Goal: Check status: Check status

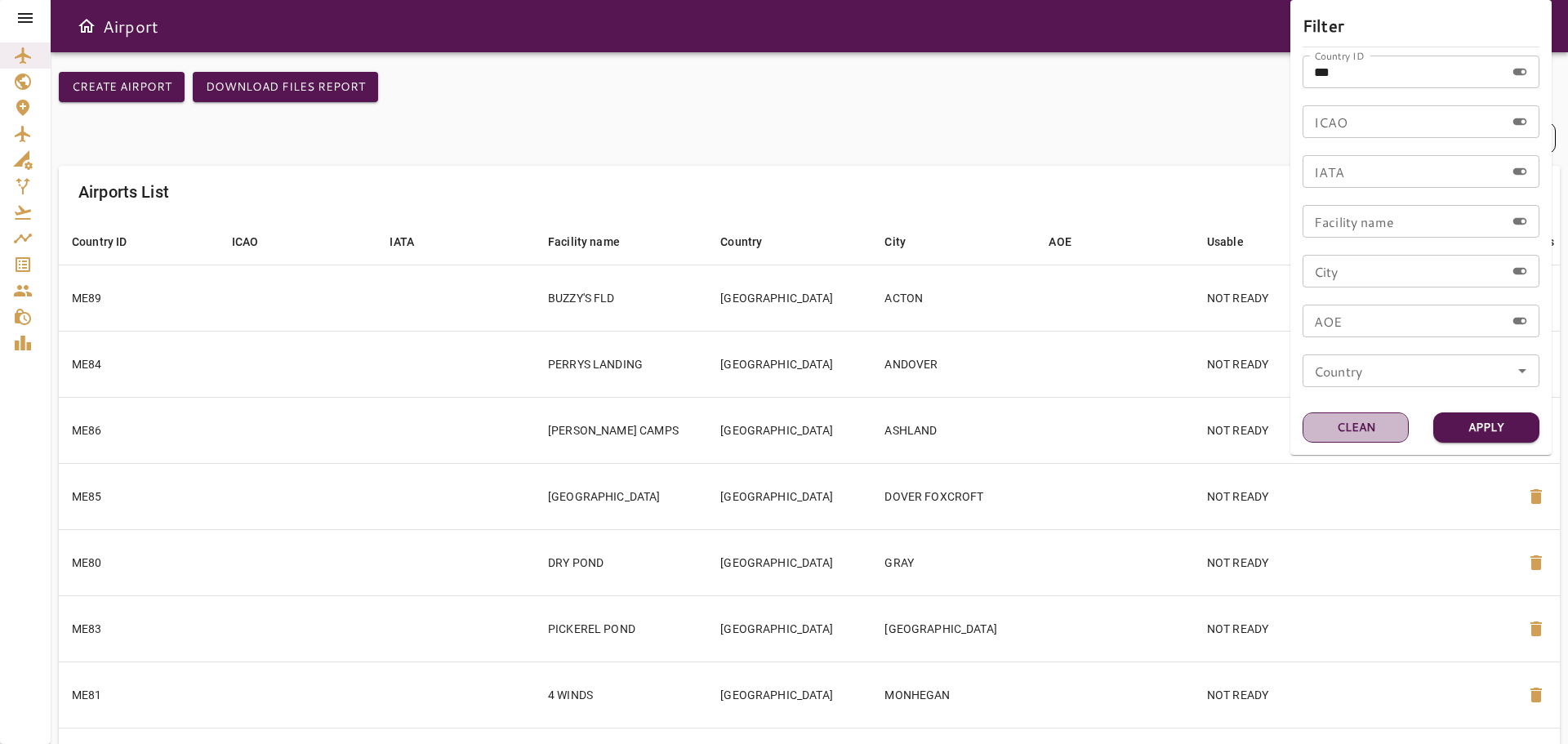
click at [1357, 424] on button "Clean" at bounding box center [1355, 427] width 106 height 30
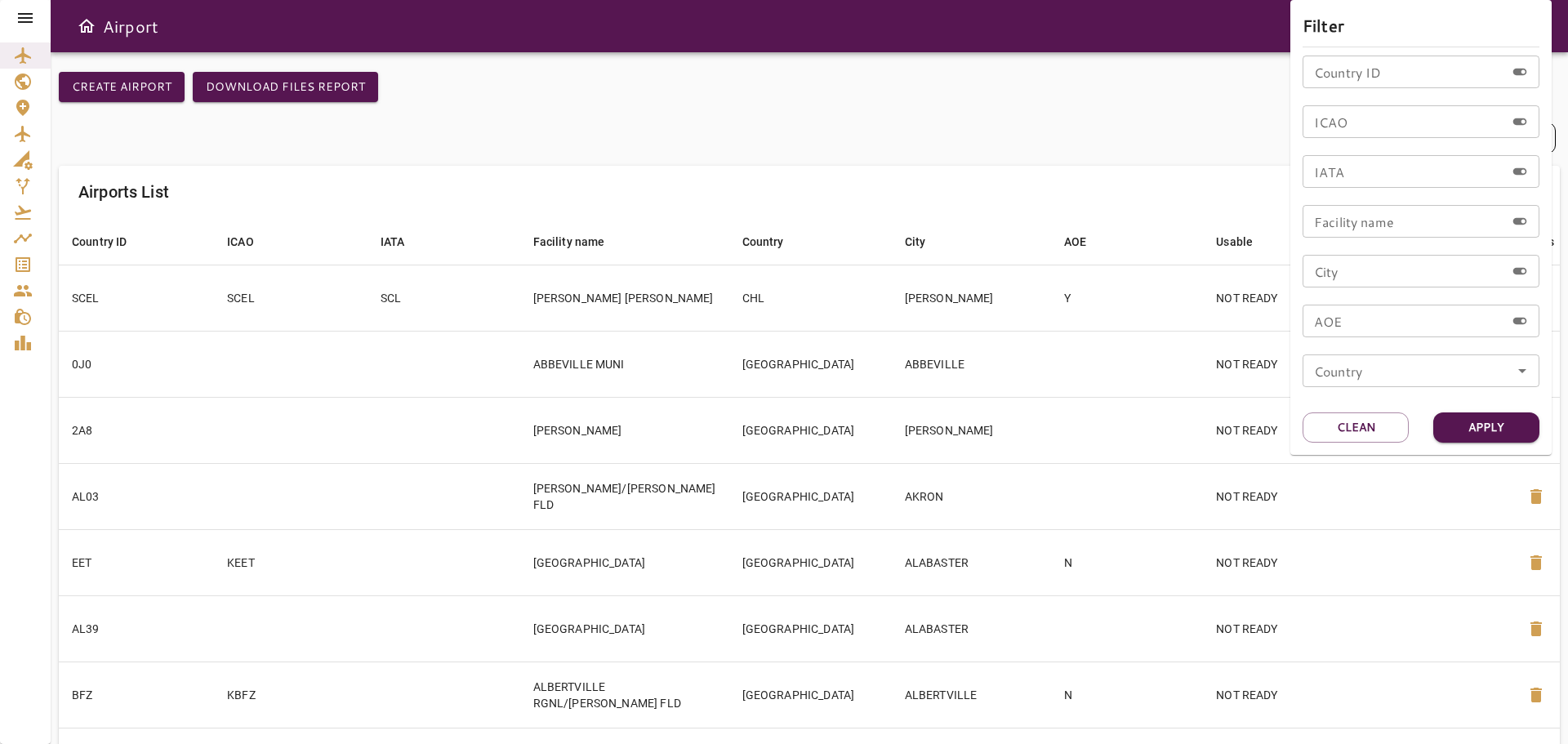
click at [26, 8] on div at bounding box center [784, 372] width 1568 height 744
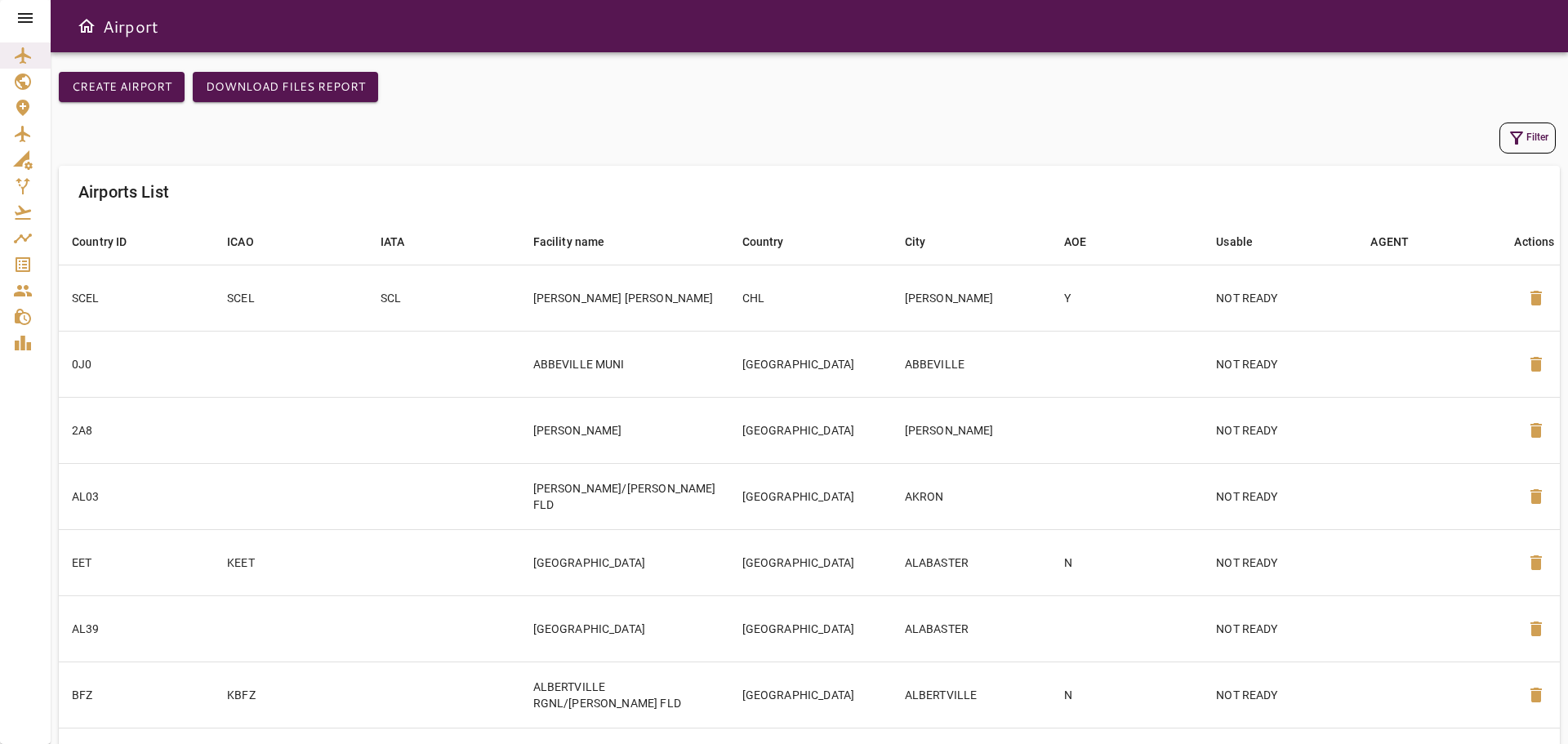
click at [24, 16] on icon at bounding box center [25, 17] width 20 height 20
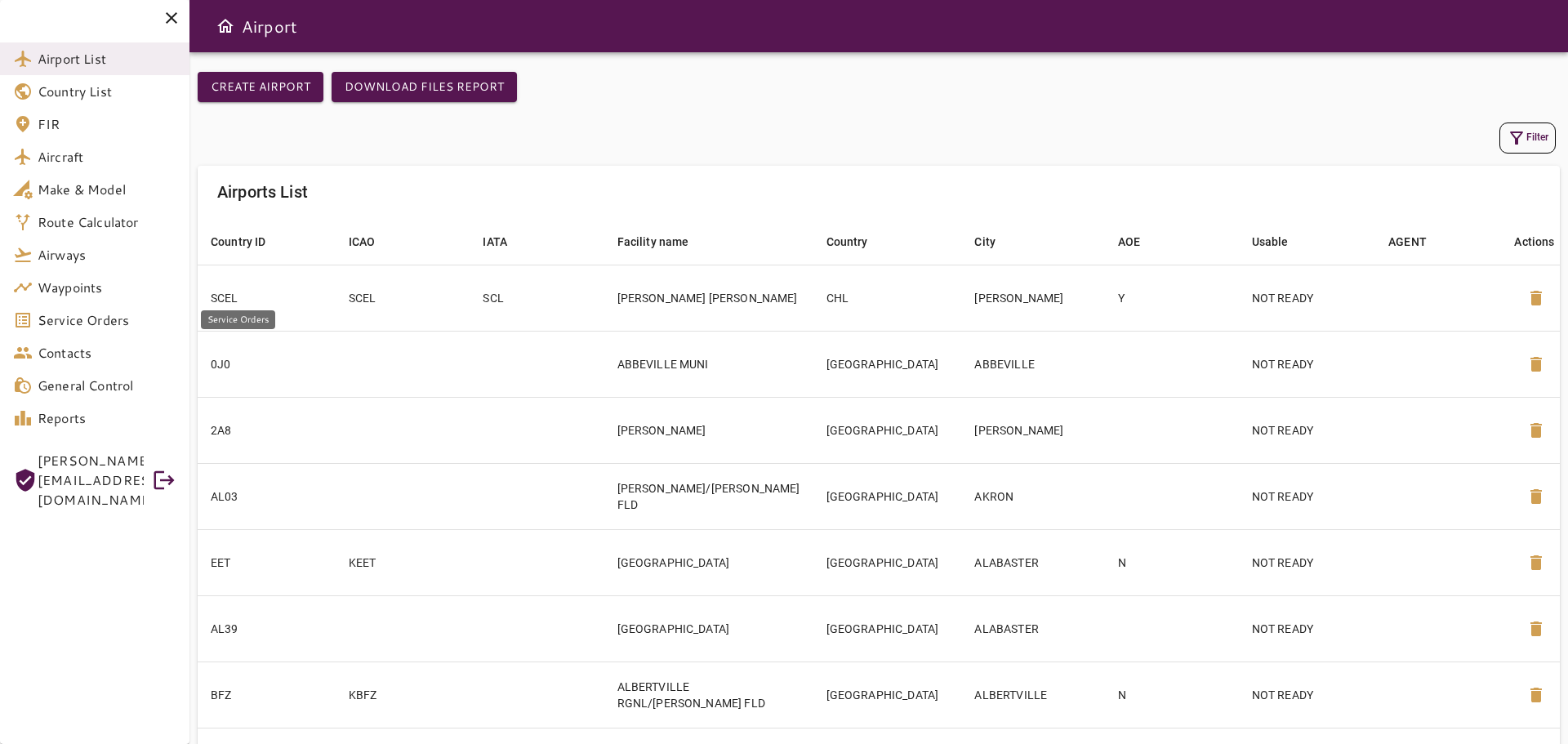
click at [84, 318] on span "Service Orders" at bounding box center [107, 320] width 139 height 20
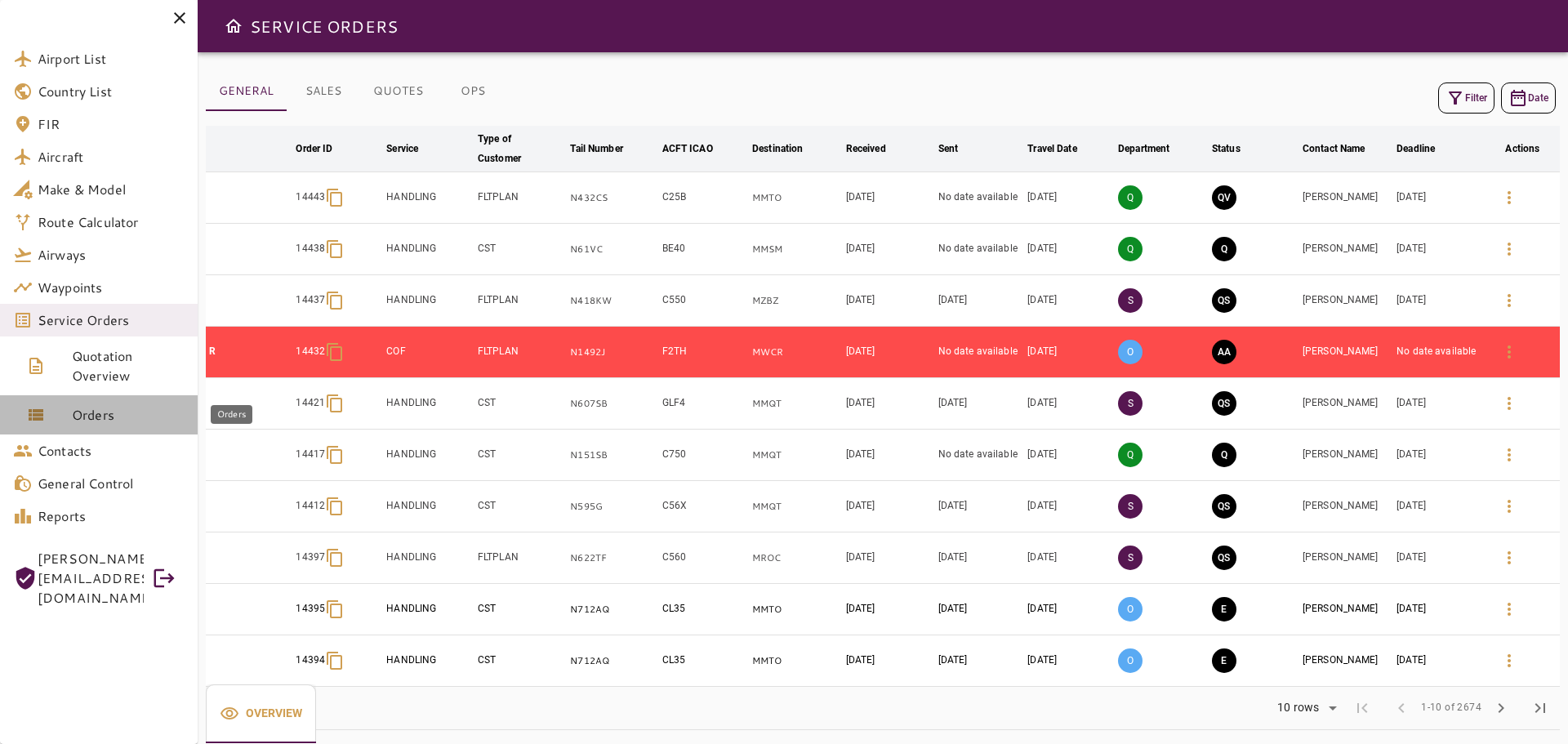
click at [122, 414] on span "Orders" at bounding box center [128, 415] width 113 height 20
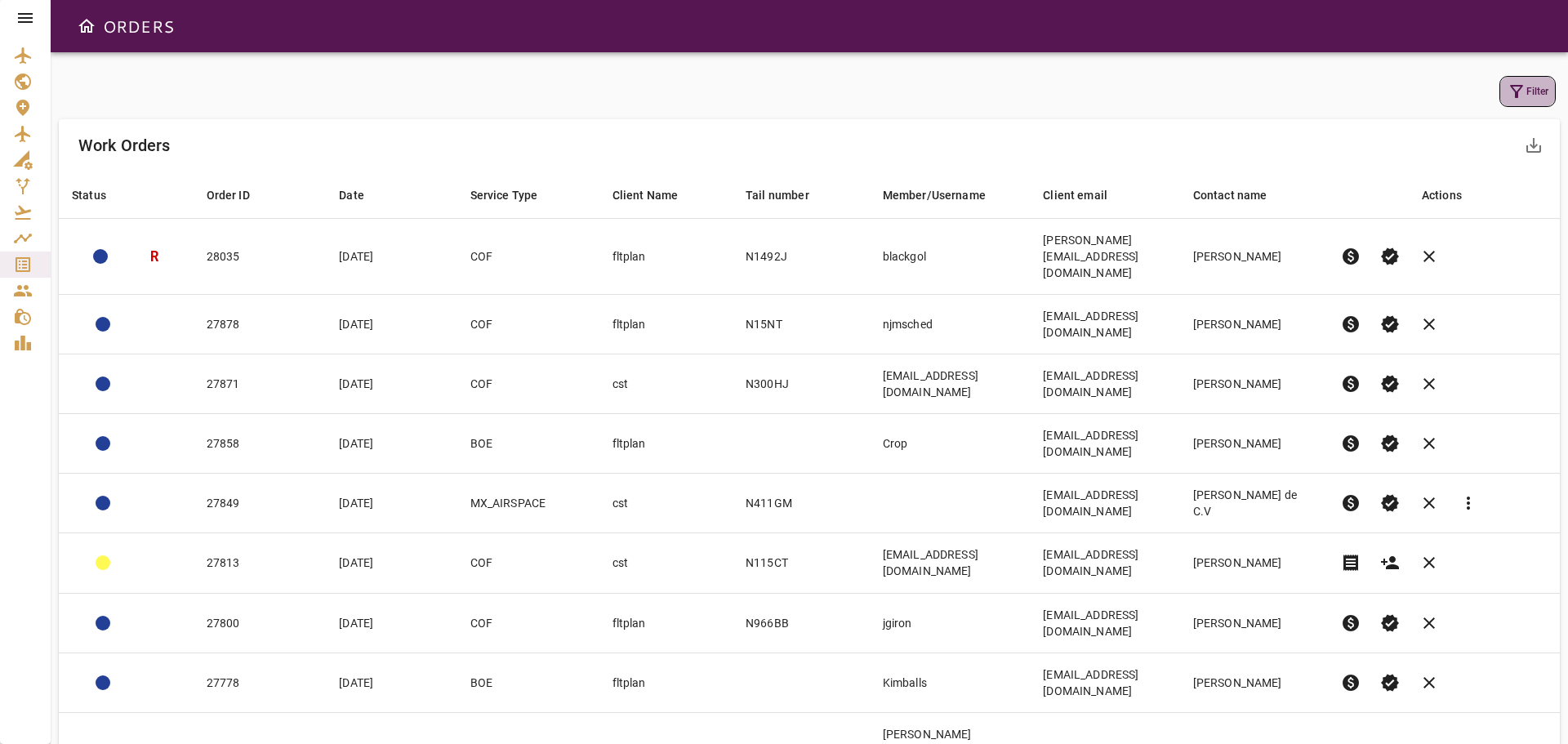
click at [1522, 94] on icon "button" at bounding box center [1516, 91] width 20 height 20
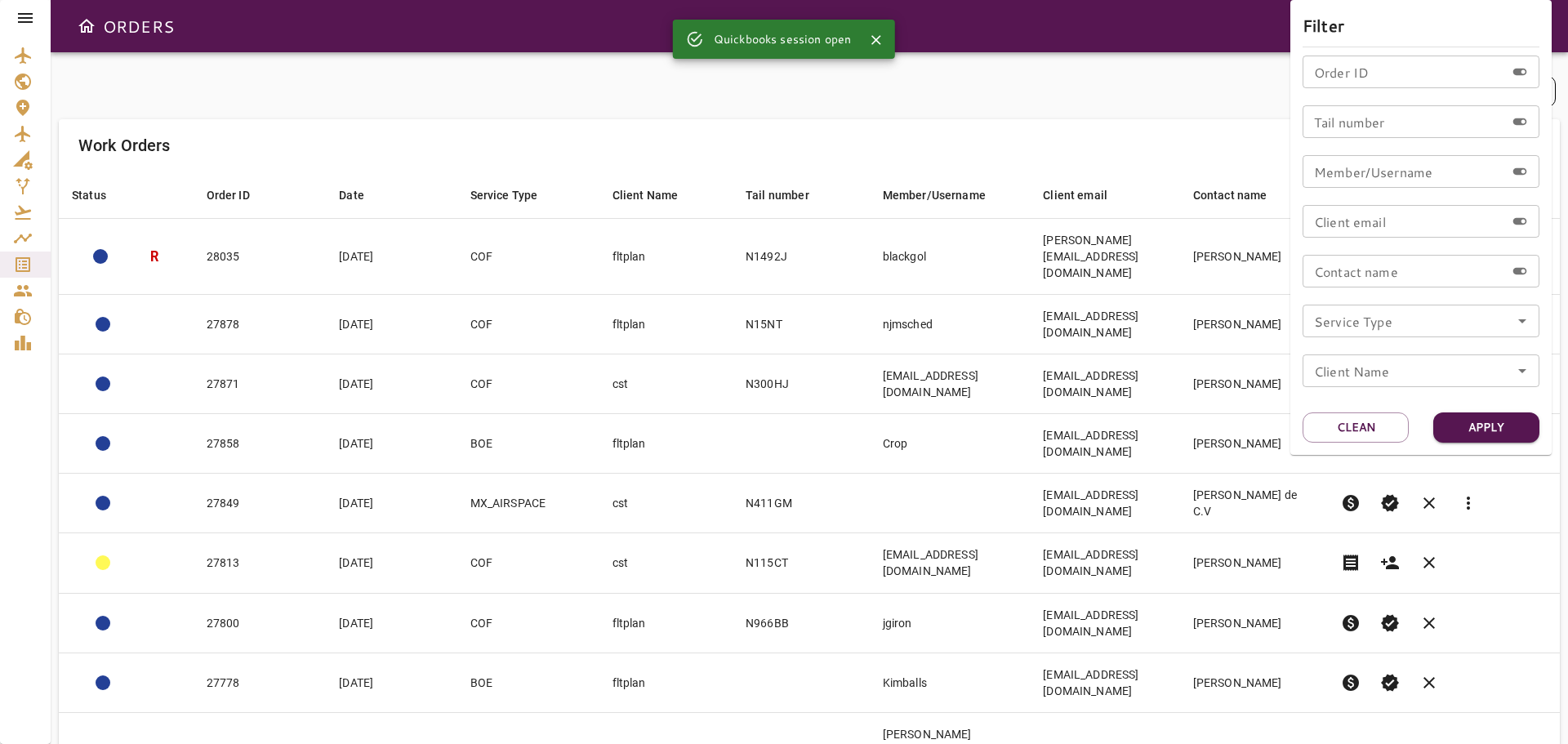
click at [1345, 80] on input "Order ID" at bounding box center [1403, 72] width 203 height 33
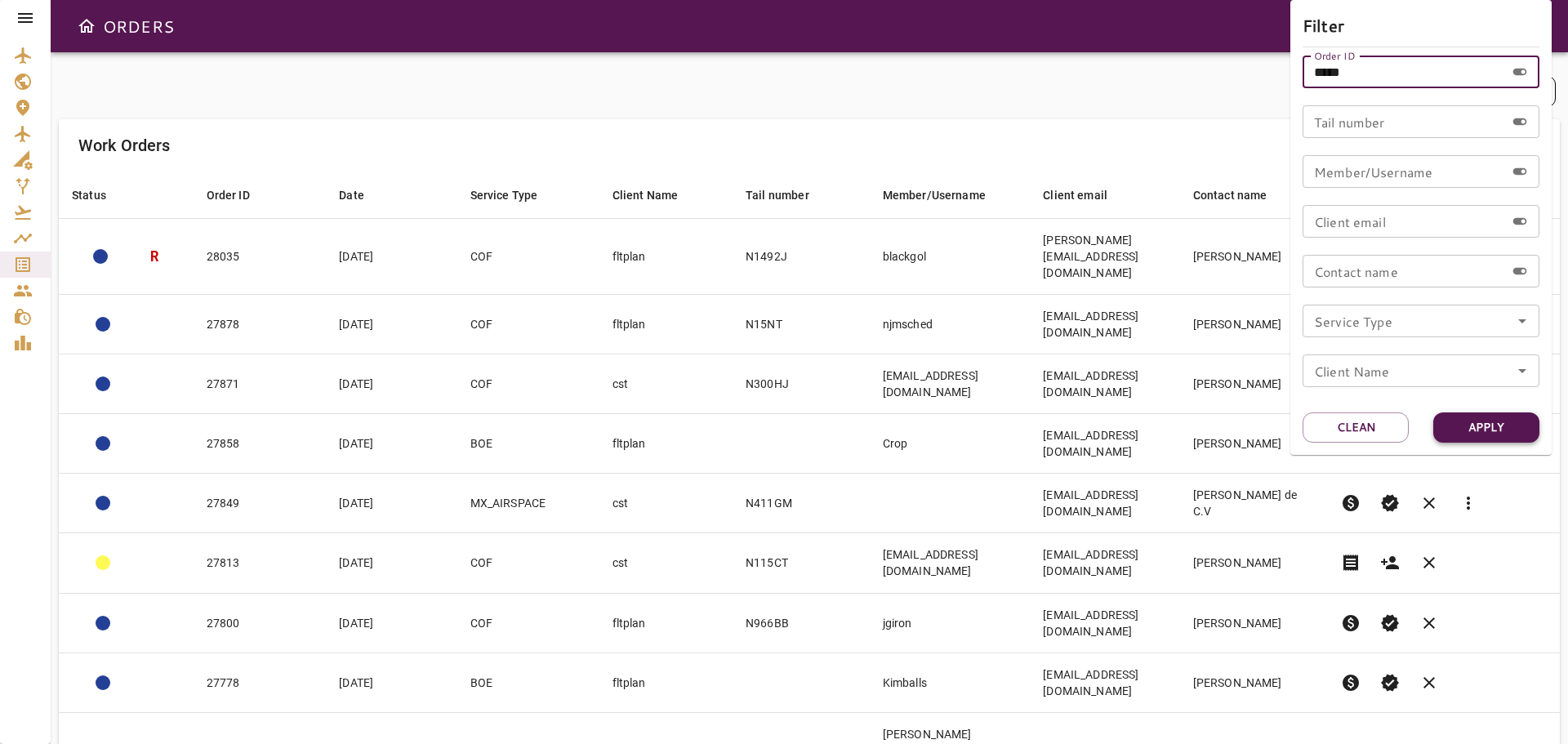
type input "*****"
click at [1493, 437] on button "Apply" at bounding box center [1486, 427] width 106 height 30
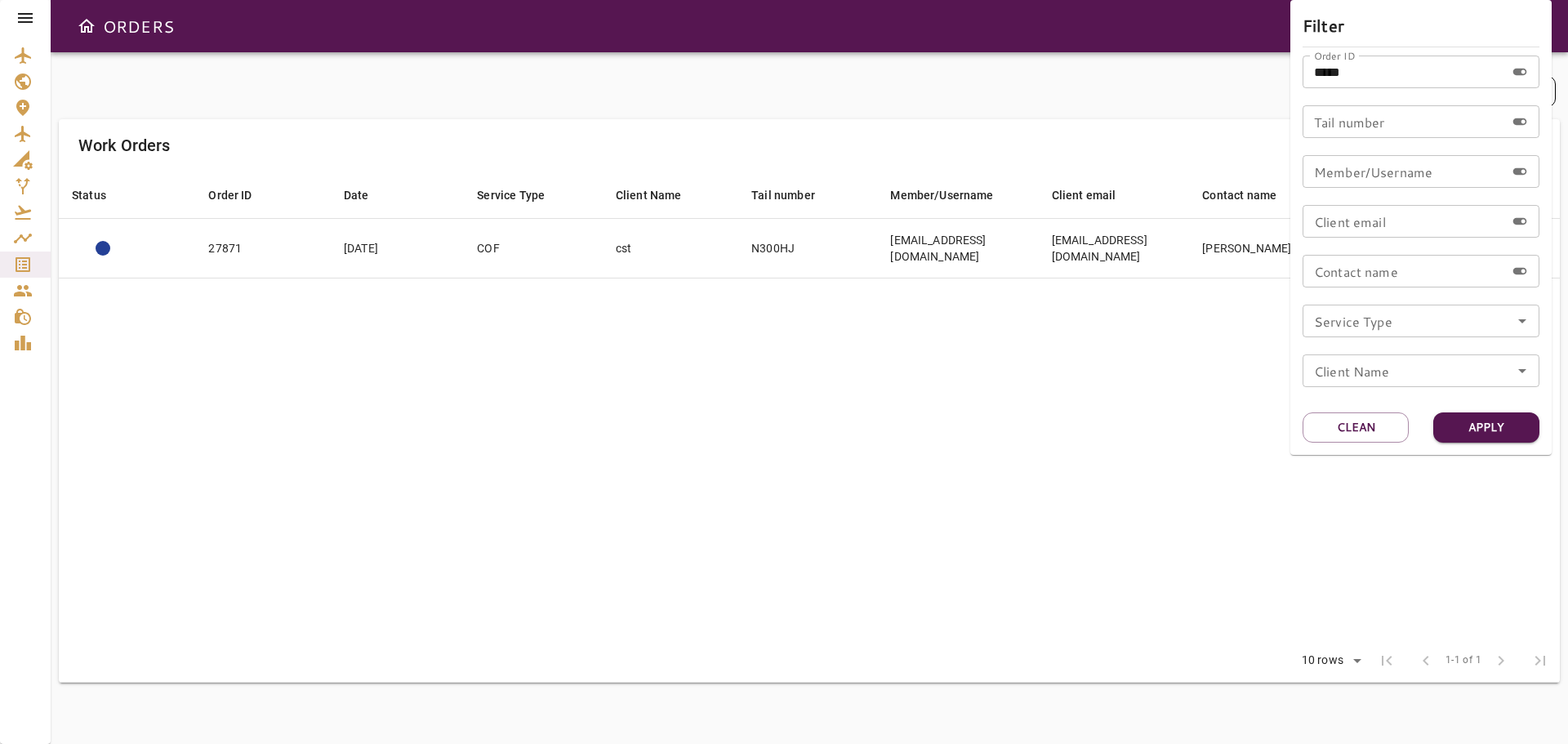
click at [731, 411] on div at bounding box center [784, 372] width 1568 height 744
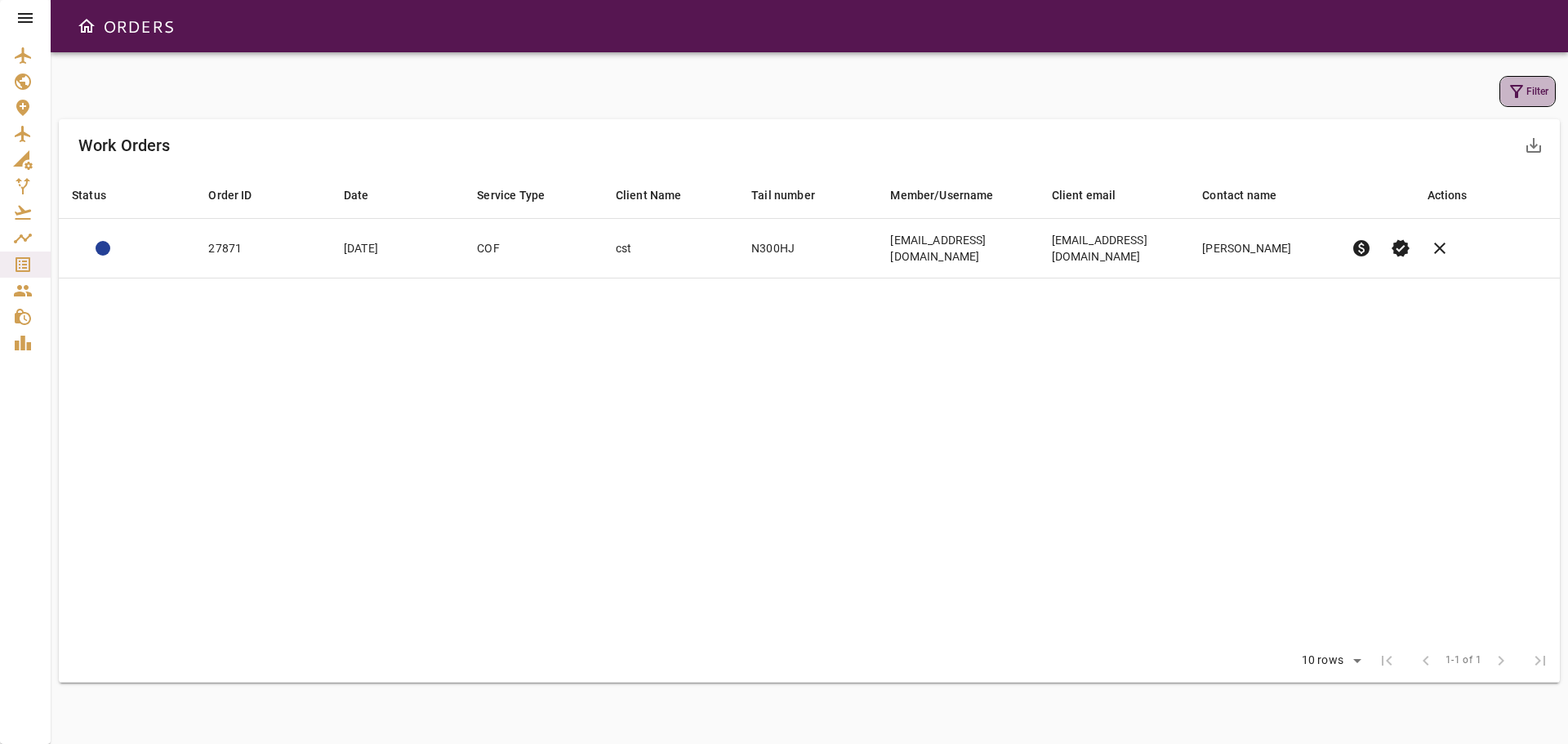
click at [1520, 94] on icon "button" at bounding box center [1516, 91] width 20 height 20
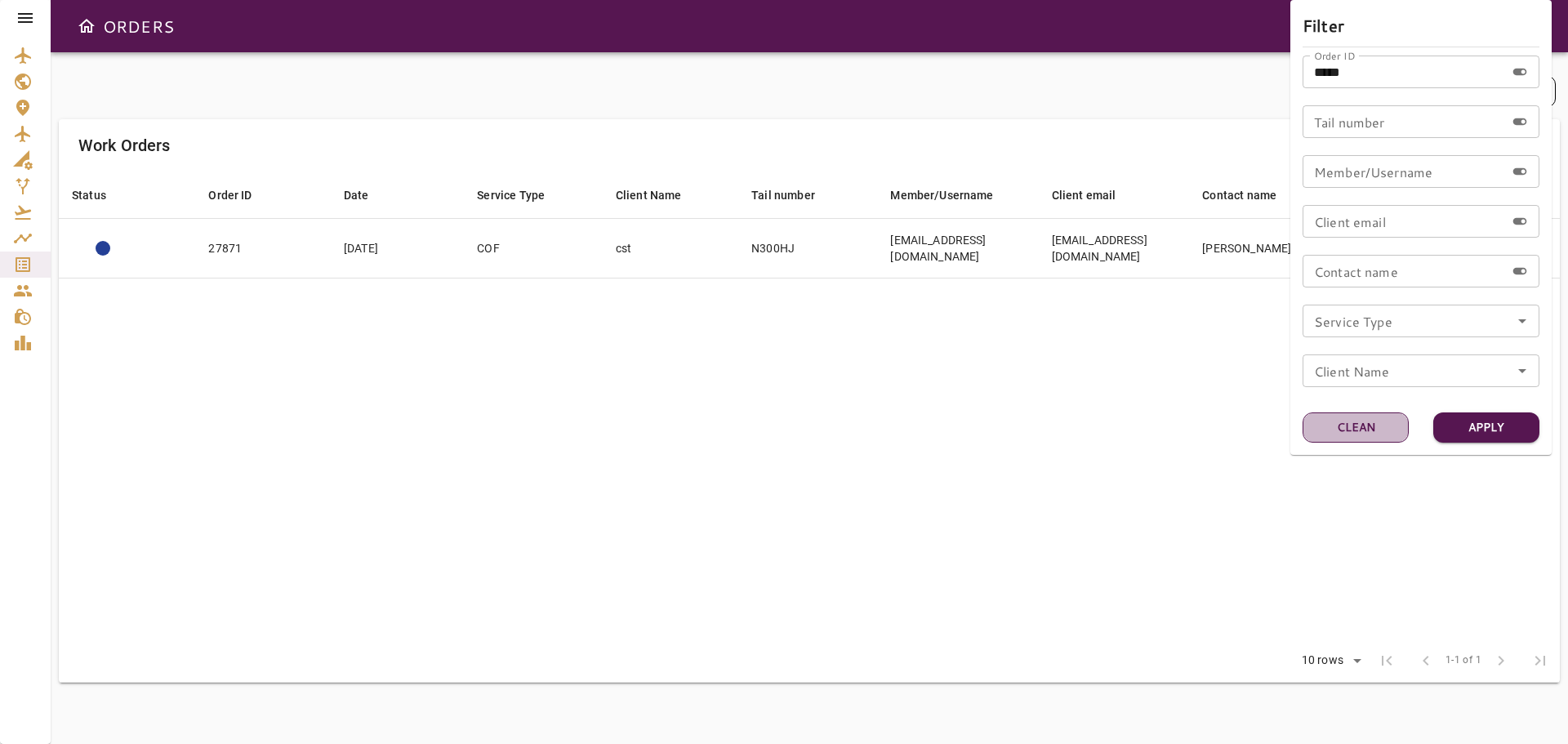
click at [1374, 441] on button "Clean" at bounding box center [1355, 427] width 106 height 30
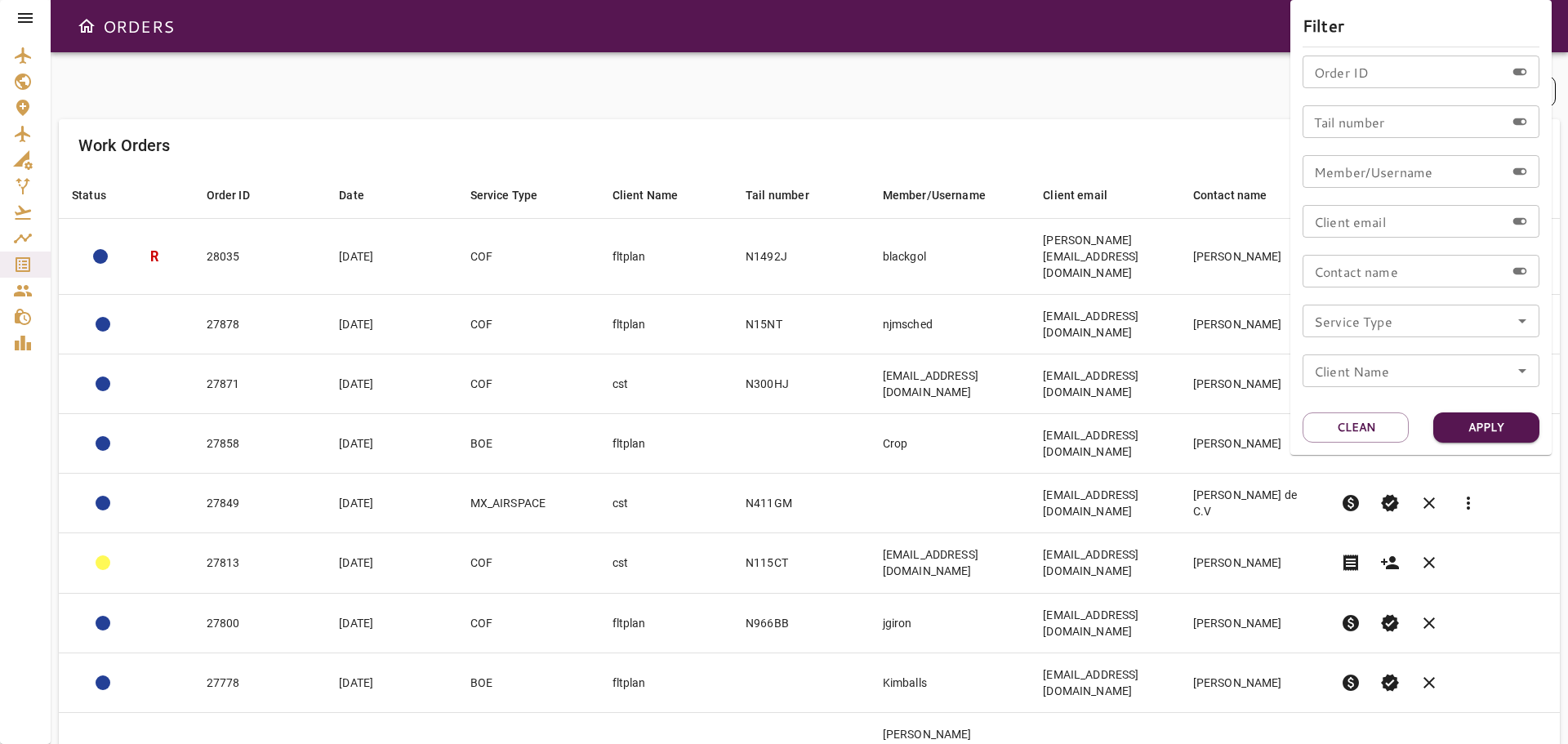
click at [1322, 64] on div "Order ID Order ID" at bounding box center [1421, 72] width 237 height 33
type input "*****"
click at [1485, 430] on button "Apply" at bounding box center [1486, 427] width 106 height 30
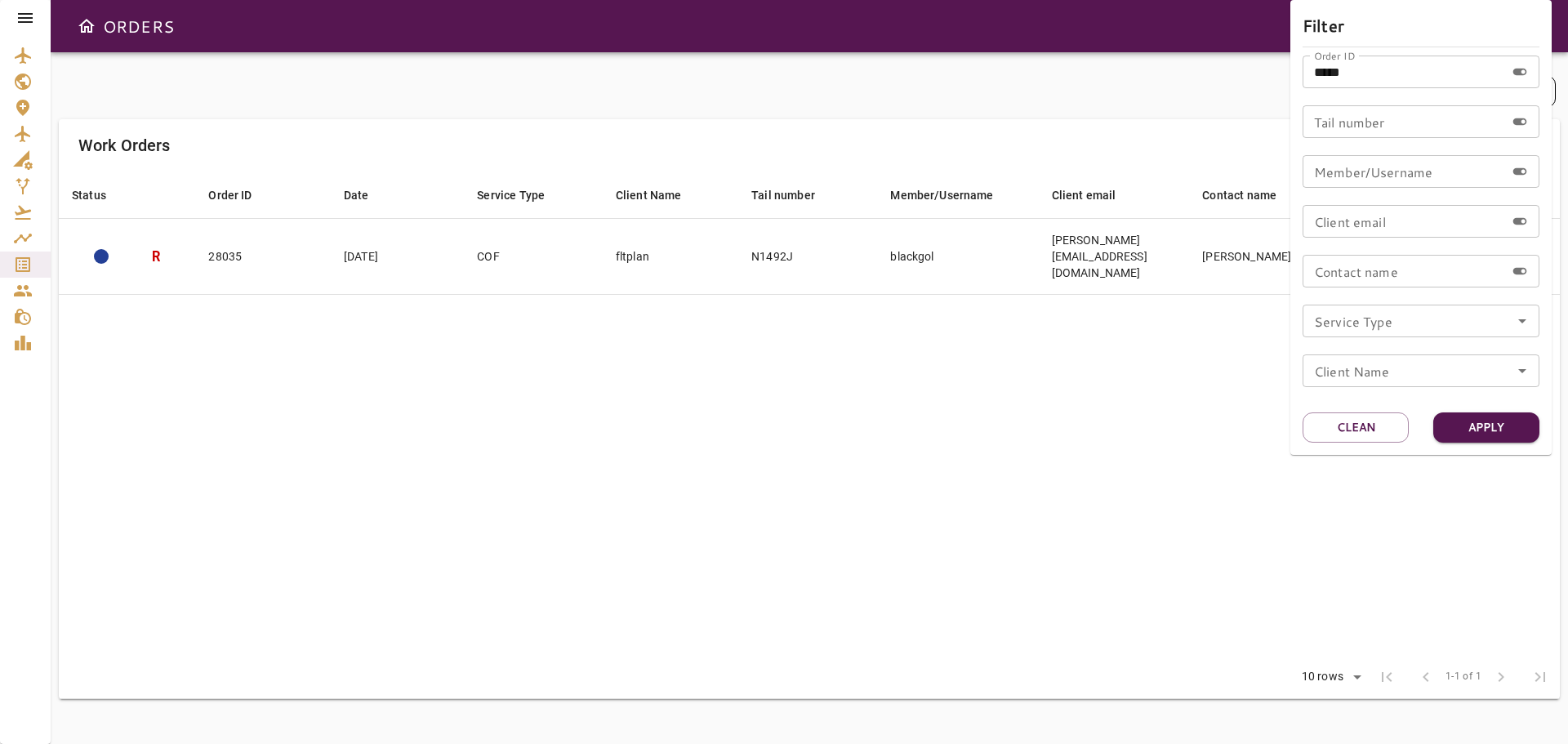
click at [1025, 347] on div at bounding box center [784, 372] width 1568 height 744
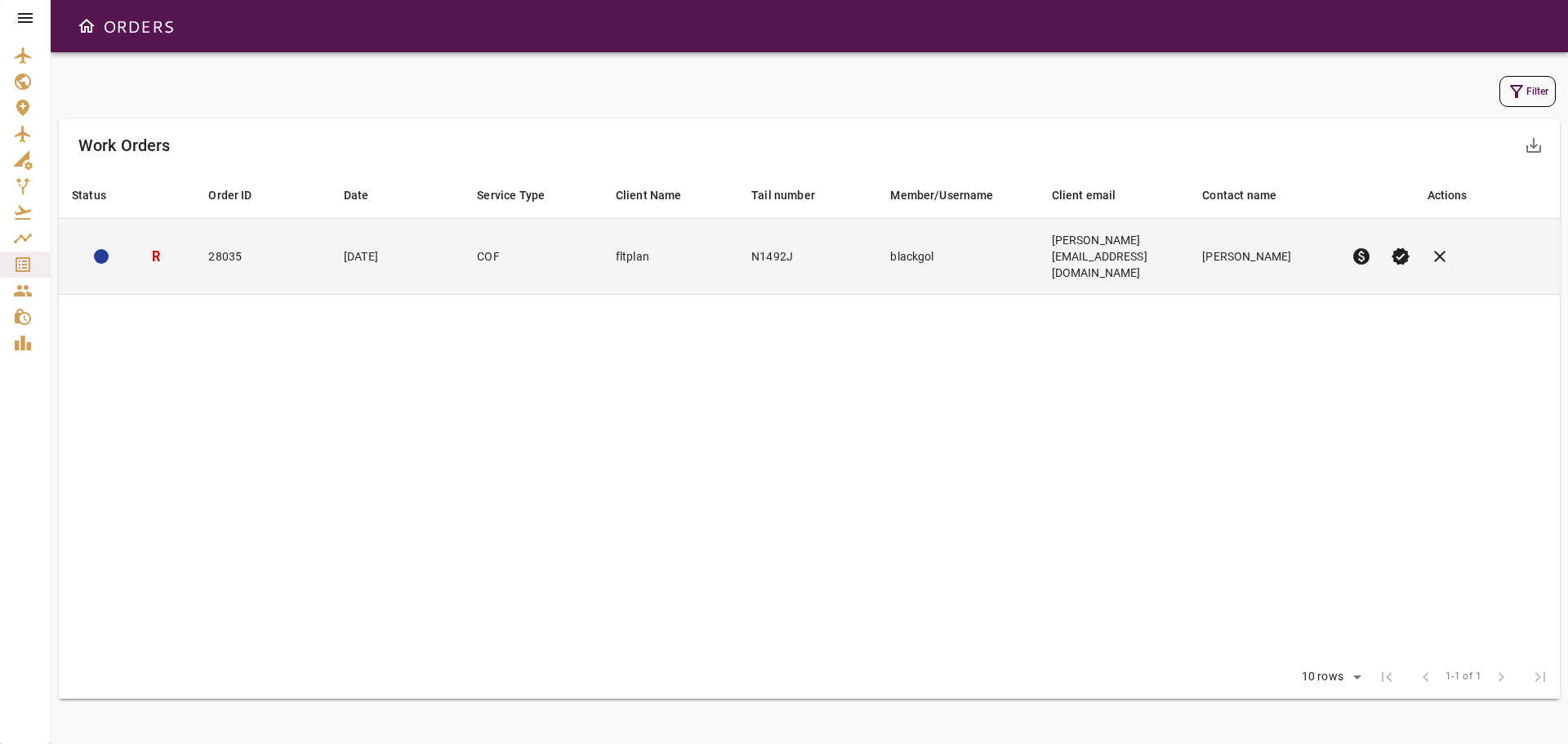
click at [1393, 247] on span "verified" at bounding box center [1400, 256] width 20 height 20
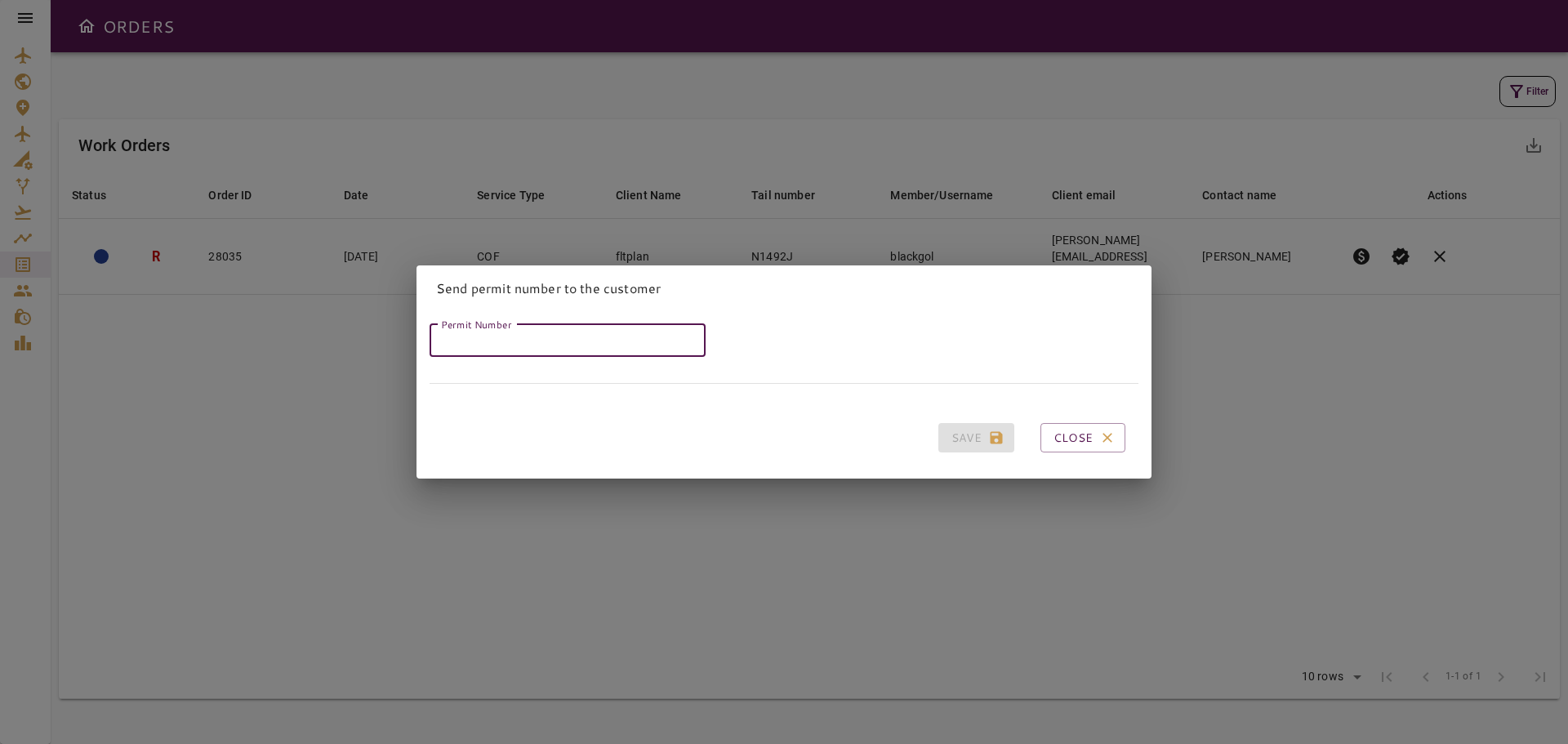
click at [535, 347] on input "Permit Number" at bounding box center [567, 341] width 276 height 33
paste input "*****"
type input "*****"
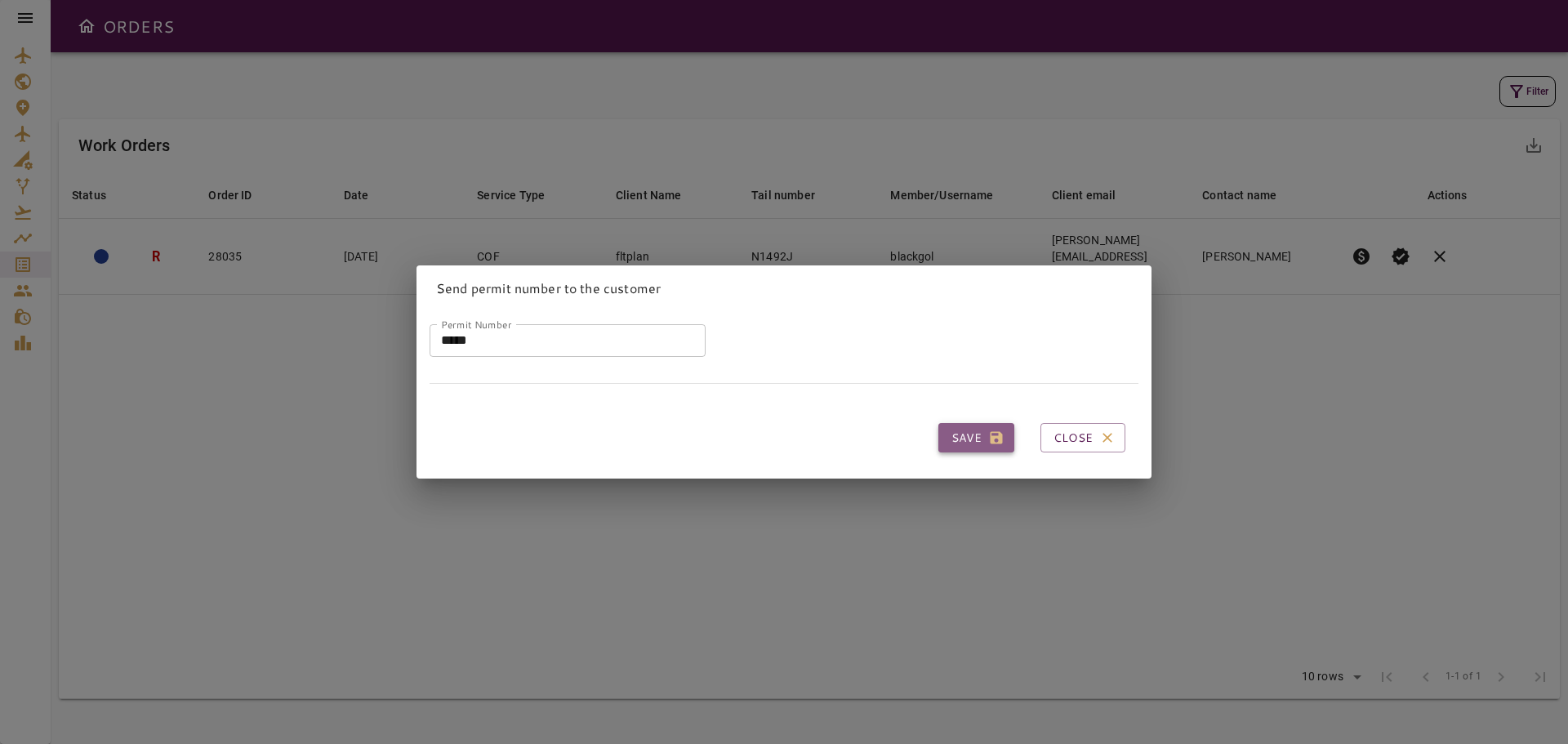
click at [953, 432] on button "Save" at bounding box center [977, 438] width 76 height 30
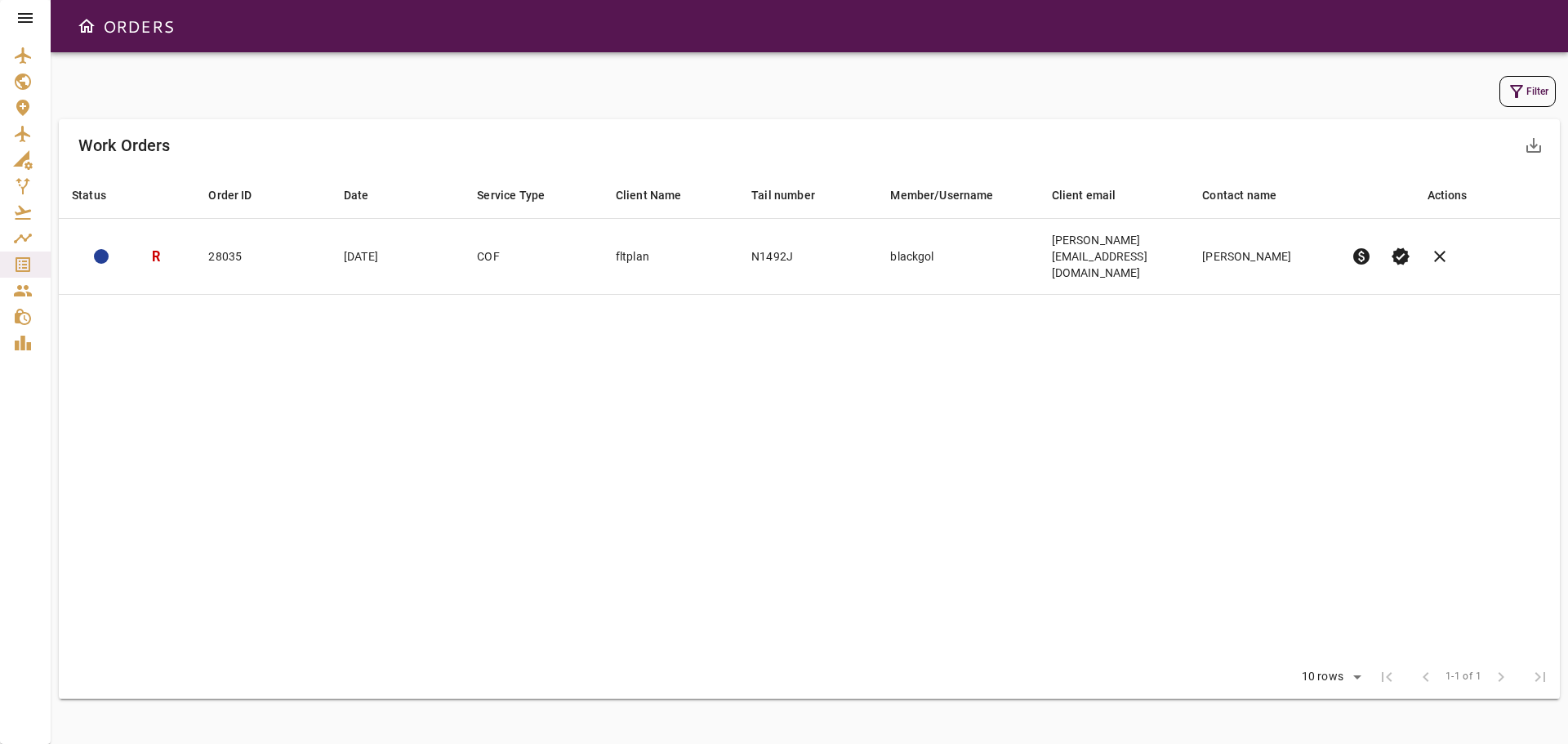
click at [587, 423] on table "Status arrow_downward Order ID arrow_downward Date arrow_downward Service Type …" at bounding box center [809, 414] width 1501 height 485
